Goal: Check status

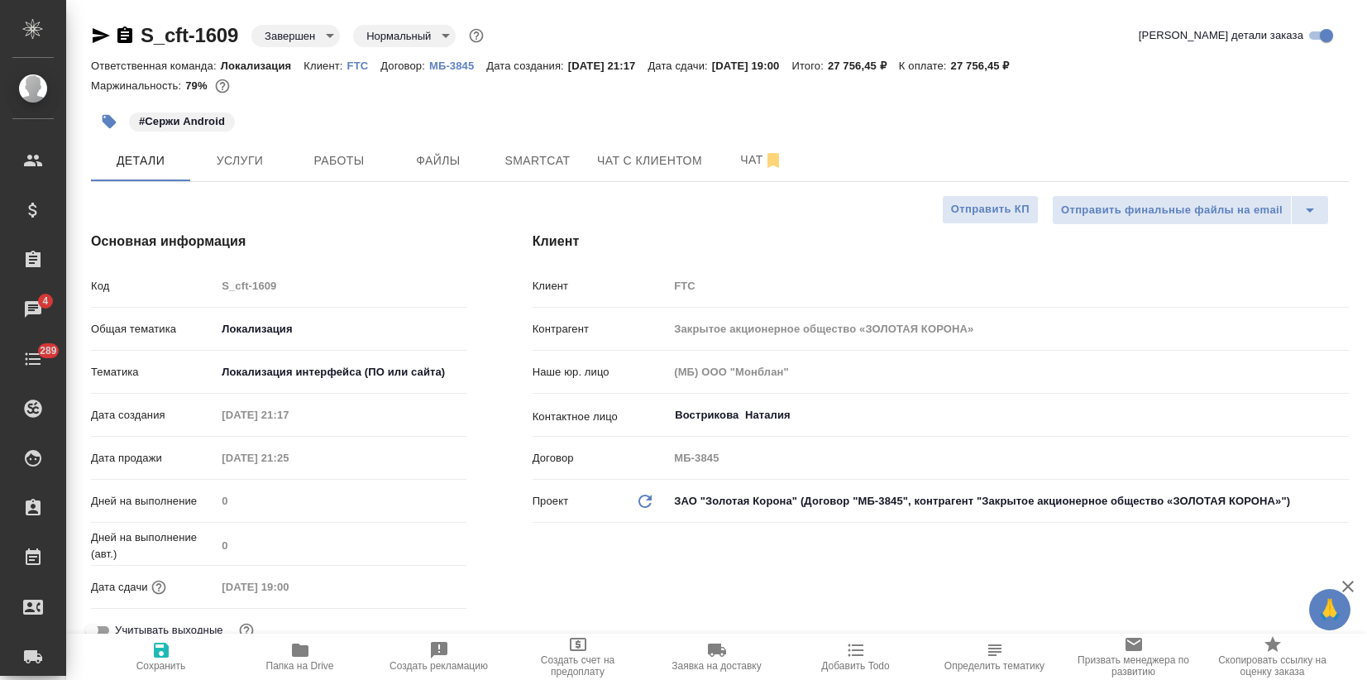
select select "RU"
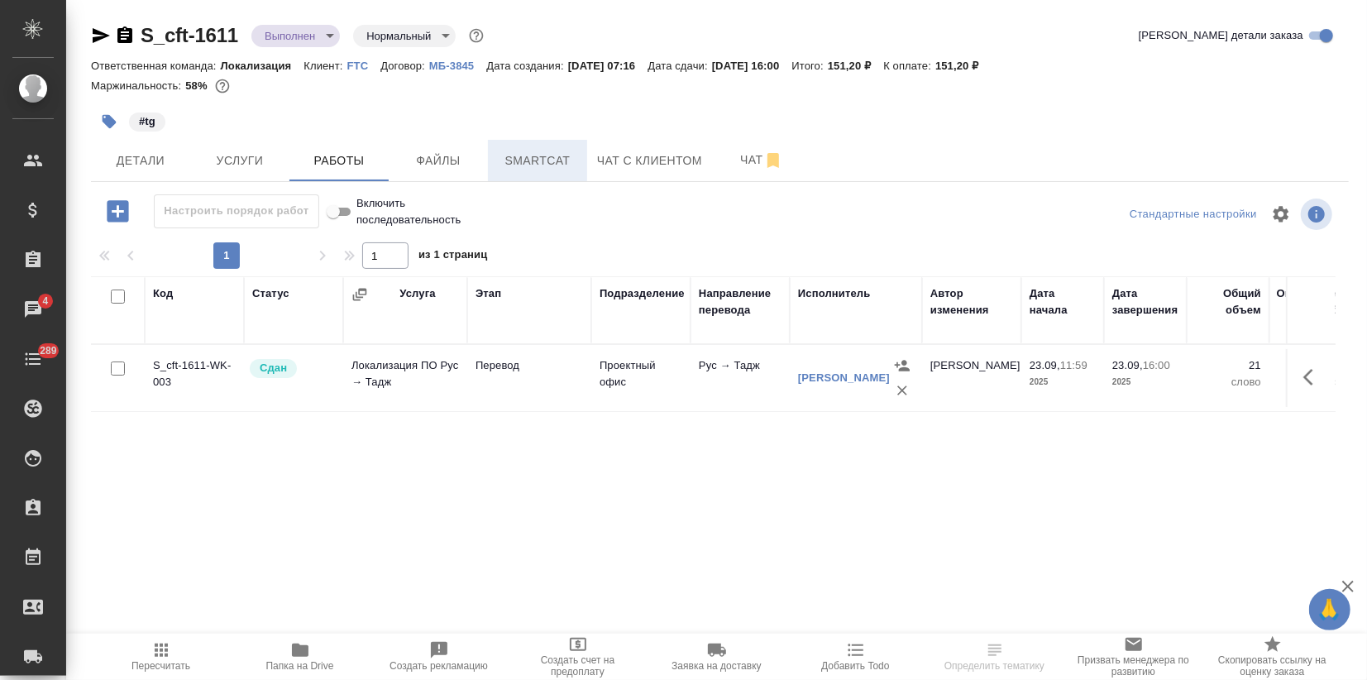
click at [543, 157] on span "Smartcat" at bounding box center [537, 161] width 79 height 21
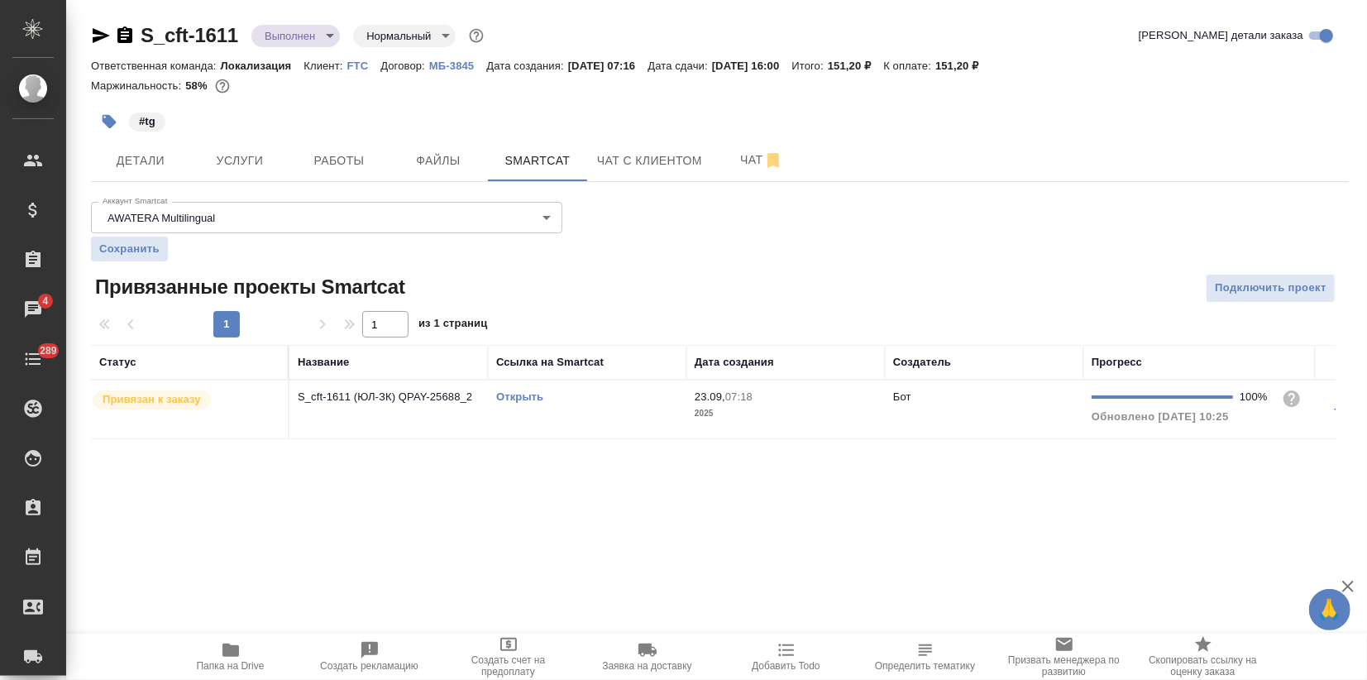
click at [523, 396] on link "Открыть" at bounding box center [519, 396] width 47 height 12
click at [269, 36] on body "🙏 .cls-1 fill:#fff; AWATERA Zagorodnikh Viktoria Клиенты Спецификации Заказы 4 …" at bounding box center [683, 340] width 1367 height 680
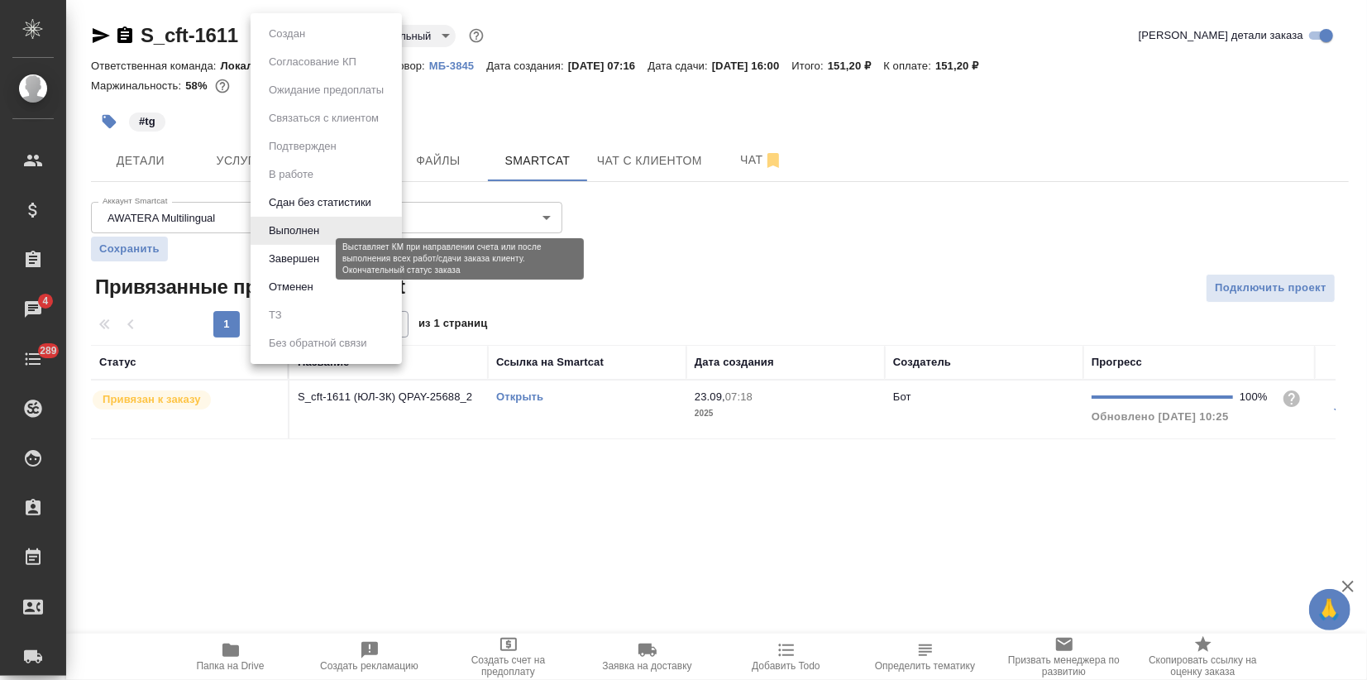
click at [294, 258] on button "Завершен" at bounding box center [294, 259] width 60 height 18
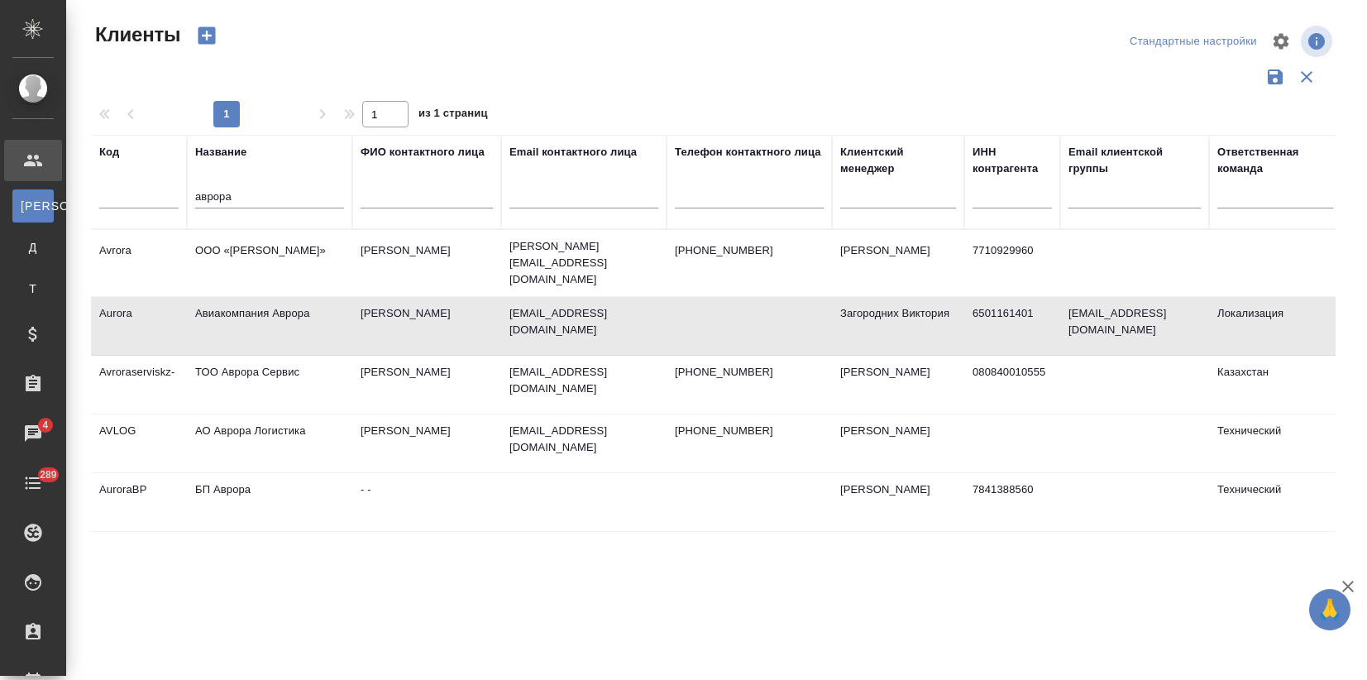
select select "RU"
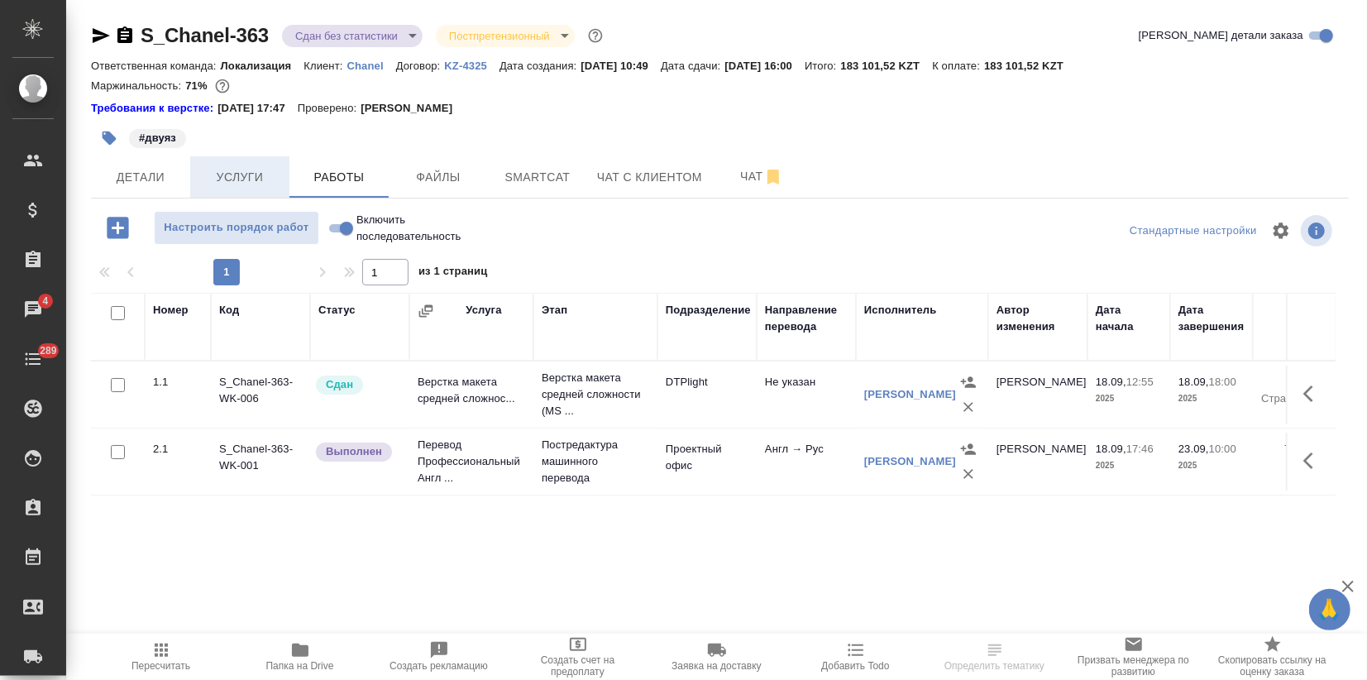
click at [237, 173] on span "Услуги" at bounding box center [239, 177] width 79 height 21
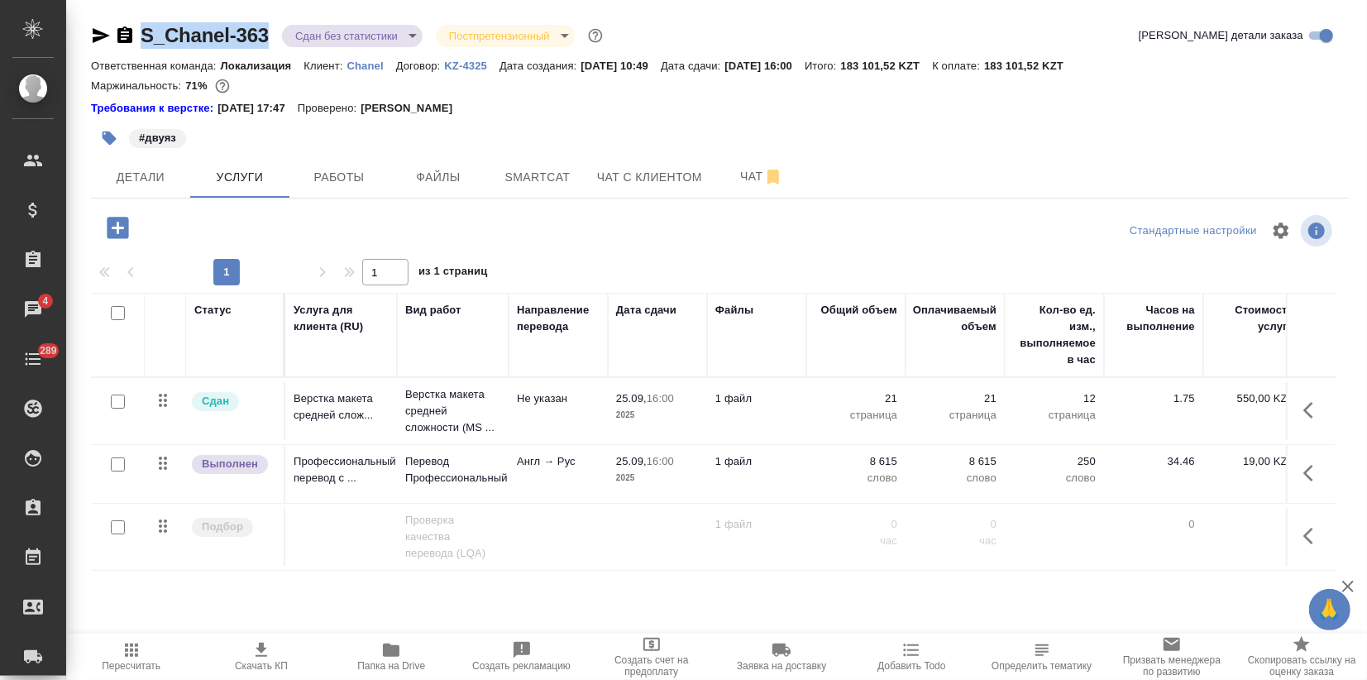
drag, startPoint x: 272, startPoint y: 33, endPoint x: 134, endPoint y: 33, distance: 138.1
click at [134, 33] on div "S_Chanel-363 Сдан без статистики distributed Постпретензионный postClaim" at bounding box center [348, 35] width 515 height 26
copy link "S_Chanel-363"
click at [384, 663] on span "Папка на Drive" at bounding box center [391, 666] width 68 height 12
